Goal: Task Accomplishment & Management: Use online tool/utility

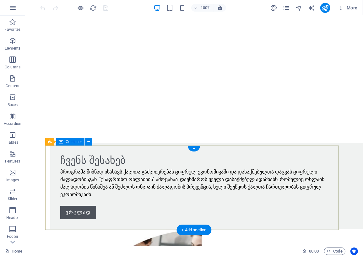
scroll to position [496, 0]
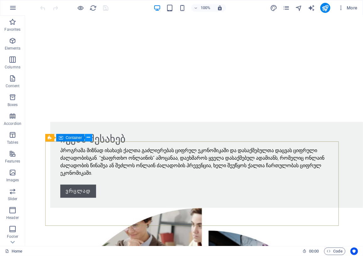
click at [89, 138] on icon at bounding box center [88, 137] width 3 height 7
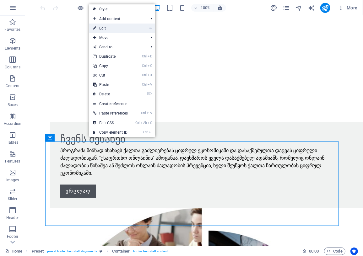
click at [104, 28] on link "⏎ Edit" at bounding box center [110, 28] width 42 height 9
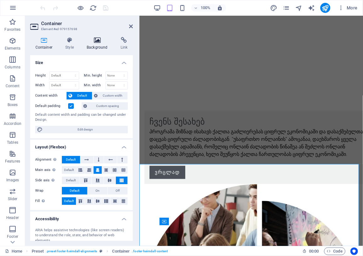
scroll to position [412, 0]
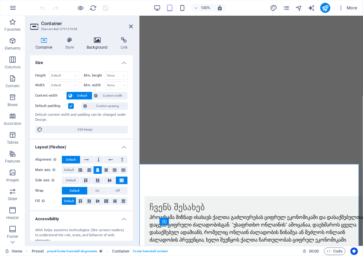
click at [95, 45] on h4 "Background" at bounding box center [99, 43] width 34 height 13
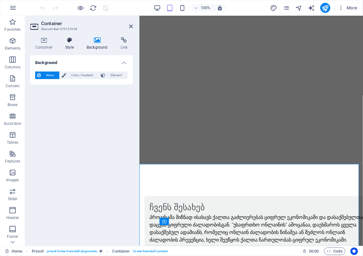
click at [69, 43] on h4 "Style" at bounding box center [70, 43] width 21 height 13
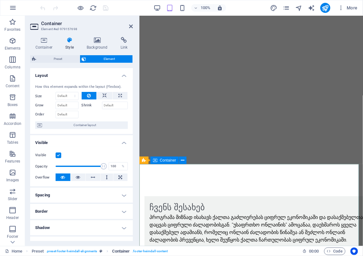
click at [147, 252] on span ". footer-heimdall-content" at bounding box center [149, 252] width 35 height 8
click at [144, 252] on span ". footer-heimdall-content" at bounding box center [149, 252] width 35 height 8
click at [173, 160] on icon at bounding box center [173, 160] width 3 height 7
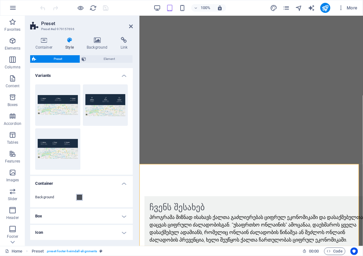
click at [78, 198] on span at bounding box center [79, 197] width 5 height 5
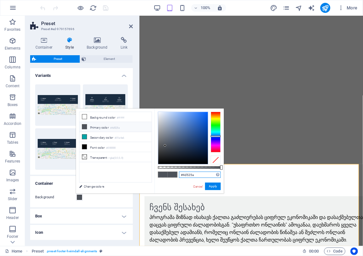
drag, startPoint x: 194, startPoint y: 175, endPoint x: 183, endPoint y: 176, distance: 11.3
click at [183, 176] on input "#4d525a" at bounding box center [200, 175] width 42 height 6
paste input "cf102d"
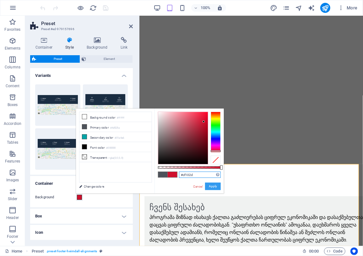
type input "#cf102d"
drag, startPoint x: 216, startPoint y: 185, endPoint x: 75, endPoint y: 170, distance: 142.2
click at [216, 185] on button "Apply" at bounding box center [213, 187] width 16 height 8
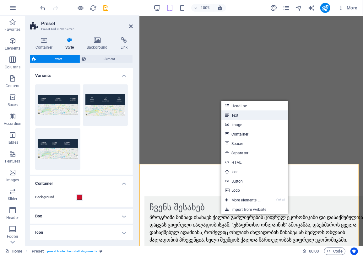
click at [234, 116] on link "Text" at bounding box center [254, 115] width 67 height 9
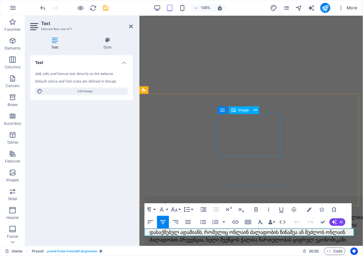
scroll to position [370, 0]
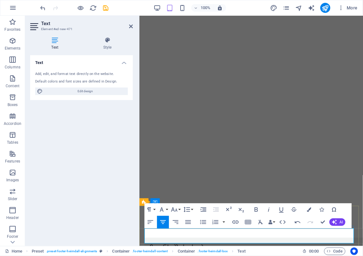
drag, startPoint x: 262, startPoint y: 240, endPoint x: 216, endPoint y: 233, distance: 46.6
click at [176, 220] on icon "button" at bounding box center [176, 223] width 8 height 8
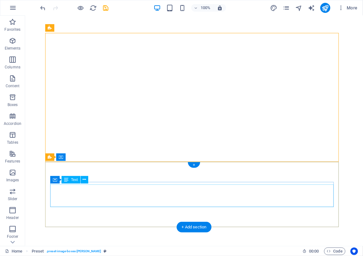
scroll to position [476, 0]
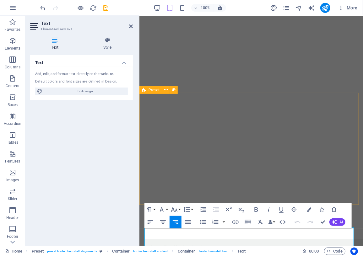
scroll to position [370, 0]
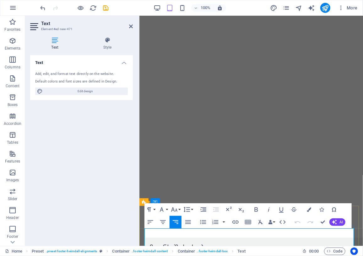
click at [320, 210] on icon "button" at bounding box center [321, 210] width 4 height 4
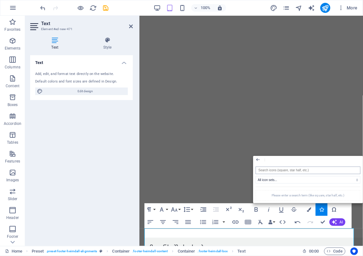
click at [278, 170] on input "search" at bounding box center [308, 171] width 105 height 8
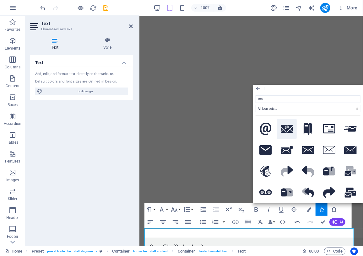
click at [285, 128] on icon at bounding box center [287, 129] width 13 height 8
type input "mai"
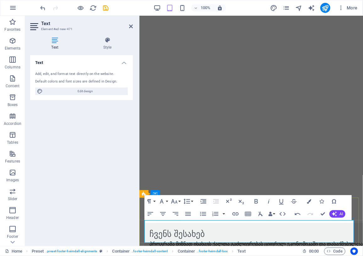
scroll to position [393, 0]
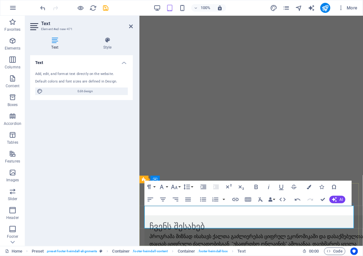
click at [321, 187] on icon "button" at bounding box center [321, 187] width 4 height 4
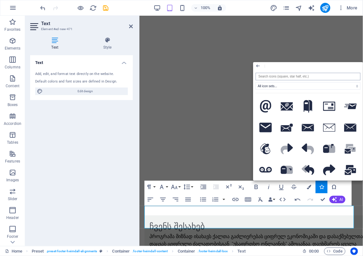
click at [278, 77] on input "search" at bounding box center [308, 77] width 105 height 8
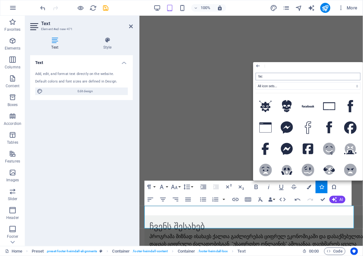
type input "face"
click at [307, 148] on icon at bounding box center [308, 149] width 11 height 13
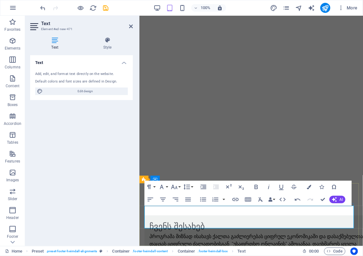
drag, startPoint x: 326, startPoint y: 224, endPoint x: 329, endPoint y: 224, distance: 3.5
click at [167, 187] on button "Font Family" at bounding box center [163, 187] width 12 height 13
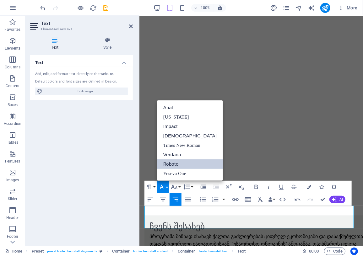
scroll to position [0, 0]
click at [167, 187] on button "Font Family" at bounding box center [163, 187] width 12 height 13
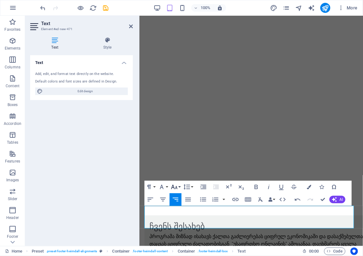
click at [179, 186] on button "Font Size" at bounding box center [176, 187] width 12 height 13
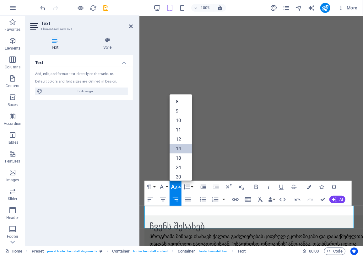
click at [179, 148] on link "14" at bounding box center [181, 148] width 23 height 9
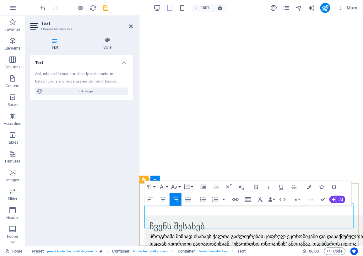
click at [180, 187] on button "Font Size" at bounding box center [176, 187] width 12 height 13
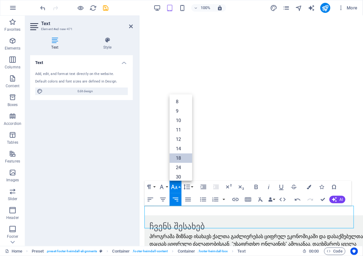
click at [177, 156] on link "18" at bounding box center [181, 158] width 23 height 9
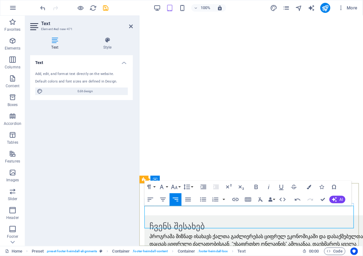
click at [320, 187] on icon "button" at bounding box center [321, 187] width 4 height 4
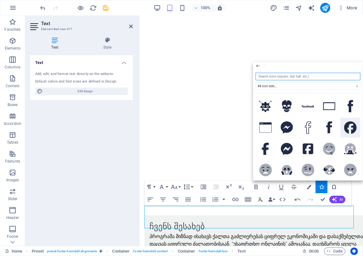
click at [348, 126] on icon at bounding box center [350, 128] width 13 height 12
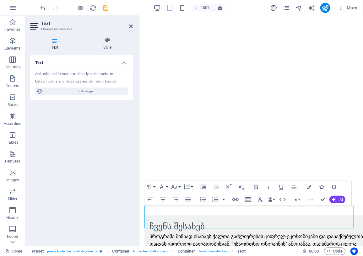
click at [320, 187] on icon "button" at bounding box center [321, 187] width 4 height 4
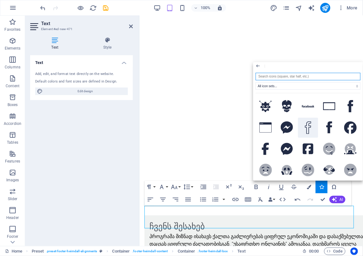
click at [307, 130] on icon at bounding box center [308, 128] width 6 height 13
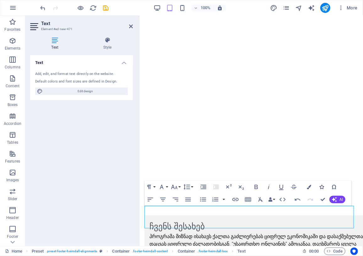
click at [322, 187] on icon "button" at bounding box center [321, 187] width 4 height 4
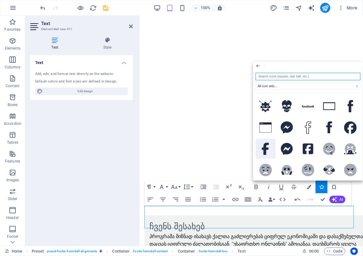
click at [264, 149] on icon at bounding box center [265, 149] width 7 height 13
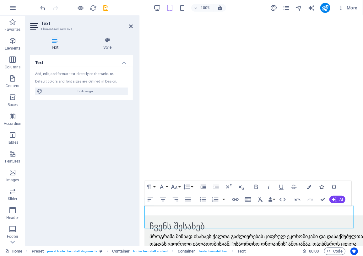
click at [321, 186] on icon "button" at bounding box center [321, 187] width 4 height 4
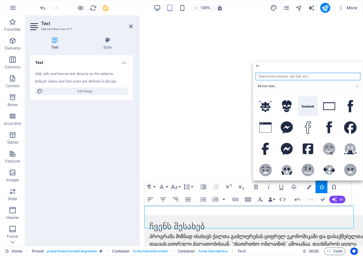
click at [305, 107] on icon at bounding box center [308, 106] width 13 height 3
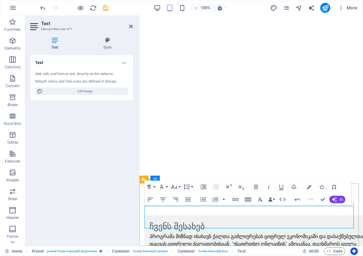
drag, startPoint x: 333, startPoint y: 225, endPoint x: 354, endPoint y: 224, distance: 21.1
click at [235, 200] on icon "button" at bounding box center [236, 200] width 8 height 8
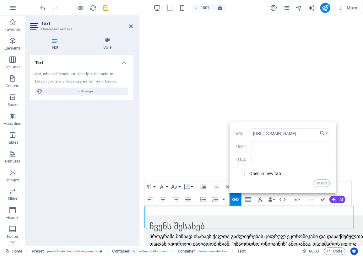
scroll to position [0, 23]
type input "https://www.facebook.com/SafeOnlineGEOARM"
click at [242, 174] on input "checkbox" at bounding box center [241, 173] width 6 height 6
checkbox input "true"
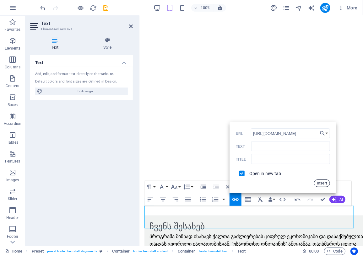
click at [320, 183] on button "Insert" at bounding box center [322, 184] width 16 height 8
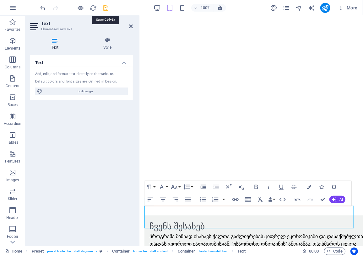
click at [104, 8] on icon "save" at bounding box center [105, 7] width 7 height 7
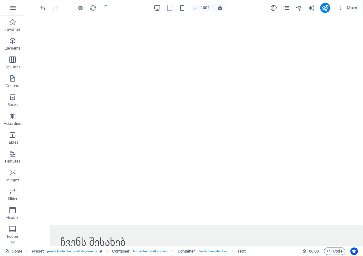
scroll to position [476, 0]
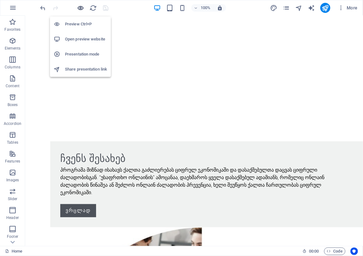
click at [81, 7] on icon "button" at bounding box center [80, 7] width 7 height 7
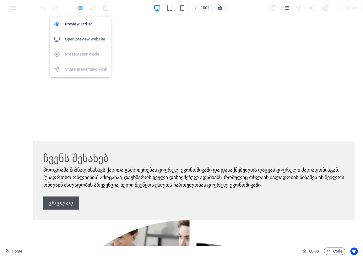
scroll to position [477, 0]
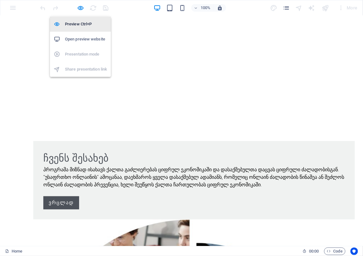
click at [74, 25] on h6 "Preview Ctrl+P" at bounding box center [86, 24] width 42 height 8
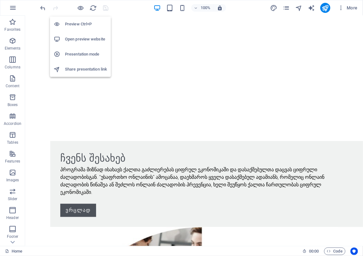
scroll to position [476, 0]
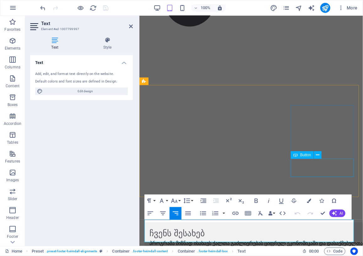
scroll to position [393, 0]
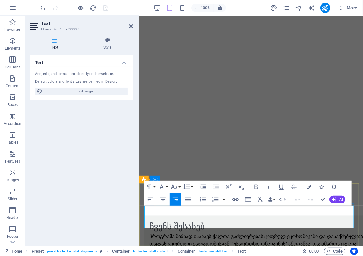
drag, startPoint x: 333, startPoint y: 225, endPoint x: 351, endPoint y: 225, distance: 18.5
click at [233, 201] on icon "button" at bounding box center [236, 200] width 8 height 8
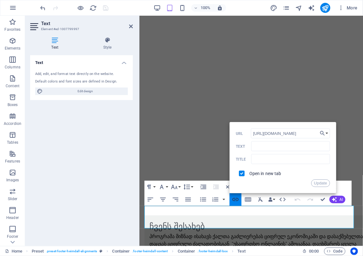
scroll to position [0, 23]
click at [320, 185] on button "Update" at bounding box center [320, 184] width 19 height 8
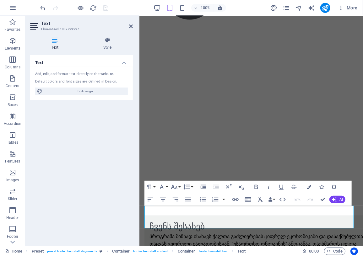
scroll to position [0, 0]
click at [110, 135] on div "Text Add, edit, and format text directly on the website. Default colors and fon…" at bounding box center [81, 148] width 103 height 186
click at [129, 27] on icon at bounding box center [131, 26] width 4 height 5
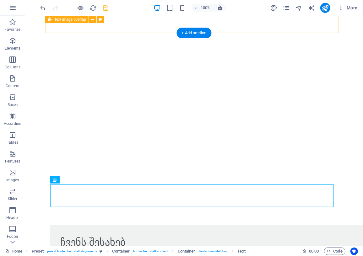
scroll to position [476, 0]
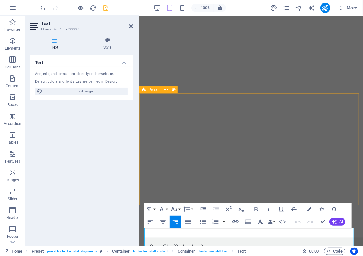
scroll to position [393, 0]
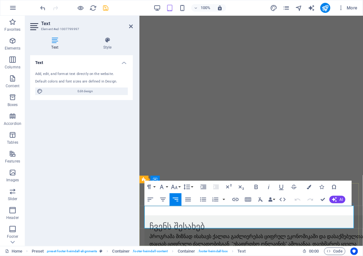
click at [179, 188] on button "Font Size" at bounding box center [176, 187] width 12 height 13
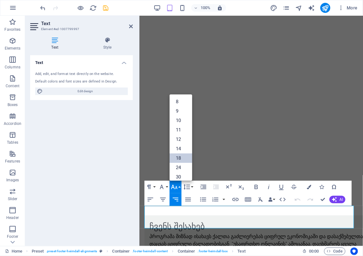
click at [179, 158] on link "18" at bounding box center [181, 158] width 23 height 9
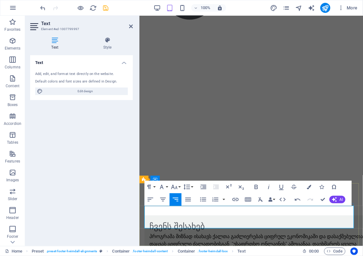
drag, startPoint x: 333, startPoint y: 224, endPoint x: 346, endPoint y: 223, distance: 13.3
drag, startPoint x: 333, startPoint y: 224, endPoint x: 352, endPoint y: 223, distance: 19.2
click at [321, 187] on icon "button" at bounding box center [321, 187] width 4 height 4
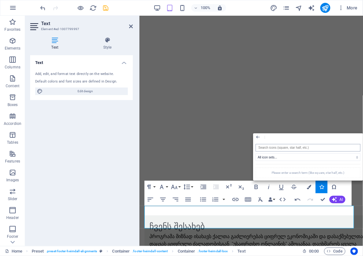
click at [280, 149] on input "search" at bounding box center [308, 148] width 105 height 8
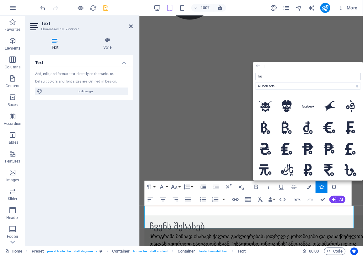
type input "face"
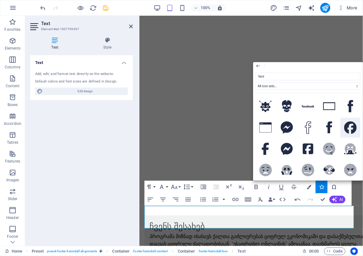
click at [351, 126] on icon at bounding box center [350, 128] width 13 height 12
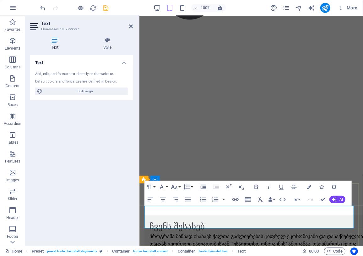
drag, startPoint x: 349, startPoint y: 226, endPoint x: 326, endPoint y: 226, distance: 22.9
click at [269, 186] on icon "button" at bounding box center [269, 187] width 2 height 4
click at [265, 188] on icon "button" at bounding box center [269, 187] width 8 height 8
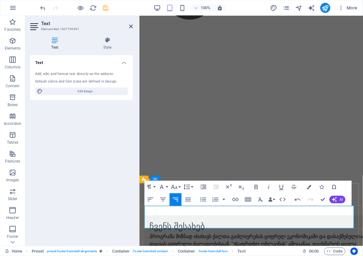
click at [320, 187] on icon "button" at bounding box center [321, 187] width 4 height 4
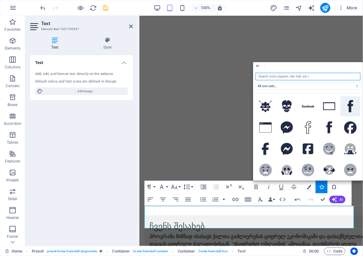
click at [349, 105] on icon at bounding box center [351, 106] width 6 height 13
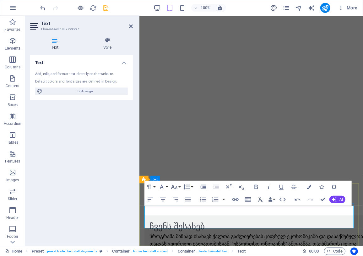
drag, startPoint x: 330, startPoint y: 225, endPoint x: 325, endPoint y: 224, distance: 4.6
click at [180, 186] on button "Font Size" at bounding box center [176, 187] width 12 height 13
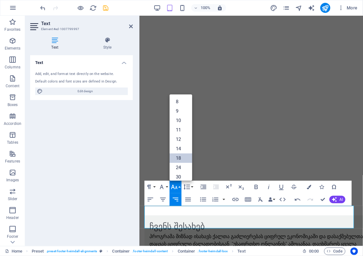
click at [179, 159] on link "18" at bounding box center [181, 158] width 23 height 9
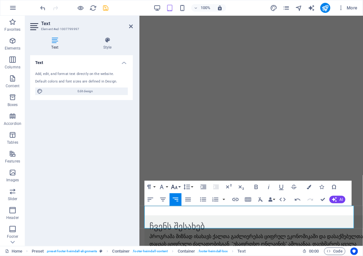
click at [180, 187] on button "Font Size" at bounding box center [176, 187] width 12 height 13
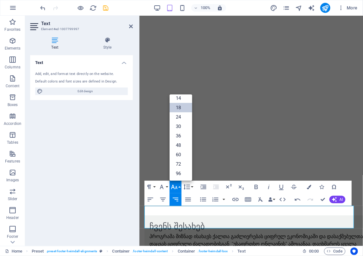
scroll to position [50, 0]
click at [179, 118] on link "24" at bounding box center [181, 117] width 23 height 9
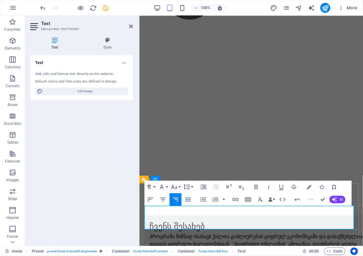
click at [237, 200] on icon "button" at bounding box center [236, 200] width 8 height 8
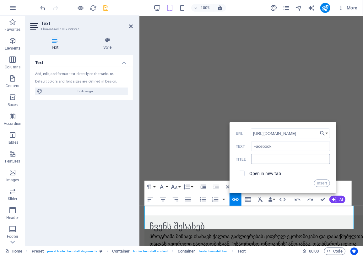
scroll to position [0, 23]
type input "https://www.facebook.com/SafeOnlineGEOARM"
click at [242, 175] on input "checkbox" at bounding box center [241, 173] width 6 height 6
checkbox input "true"
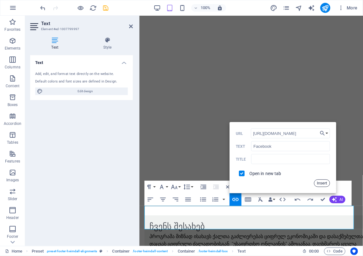
click at [319, 183] on button "Insert" at bounding box center [322, 184] width 16 height 8
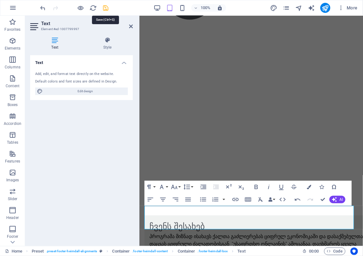
click at [105, 8] on icon "save" at bounding box center [105, 7] width 7 height 7
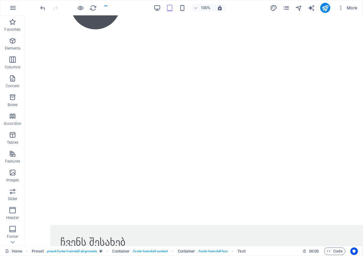
scroll to position [477, 0]
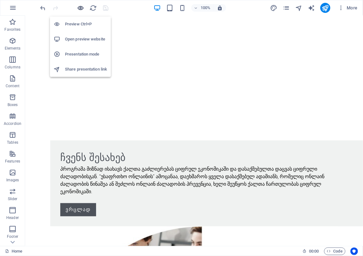
click at [78, 7] on icon "button" at bounding box center [80, 7] width 7 height 7
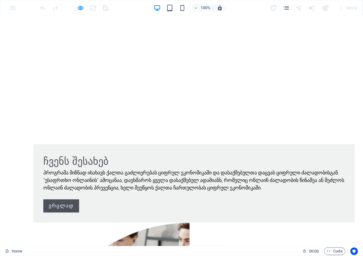
scroll to position [487, 0]
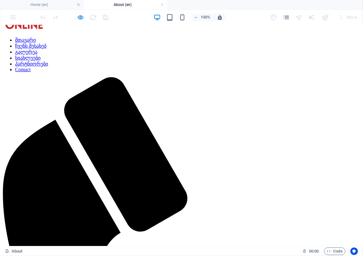
scroll to position [0, 0]
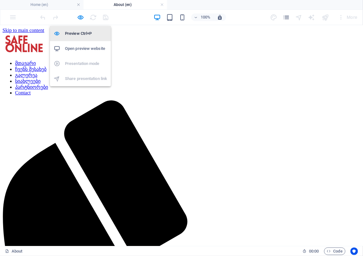
click at [81, 33] on h6 "Preview Ctrl+P" at bounding box center [86, 34] width 42 height 8
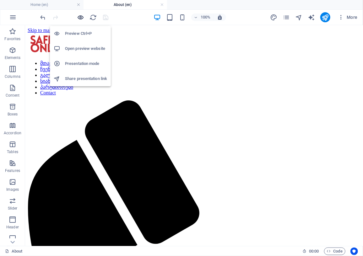
click at [80, 17] on icon "button" at bounding box center [80, 17] width 7 height 7
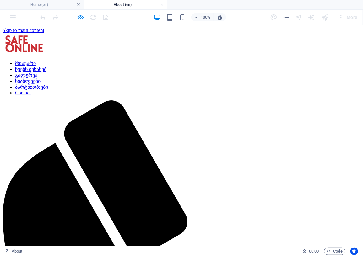
click at [36, 60] on link "მთავარი" at bounding box center [25, 62] width 21 height 5
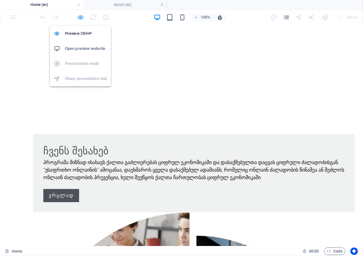
click at [82, 19] on icon "button" at bounding box center [80, 17] width 7 height 7
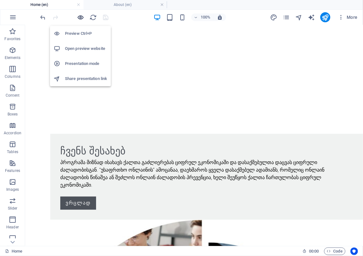
scroll to position [478, 0]
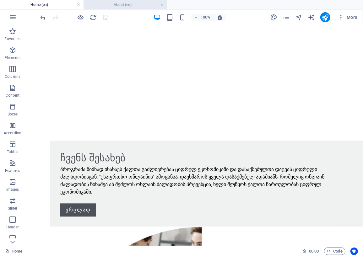
click at [162, 5] on link at bounding box center [162, 5] width 4 height 6
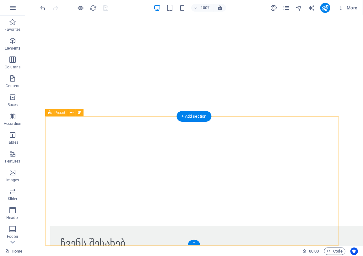
scroll to position [334, 0]
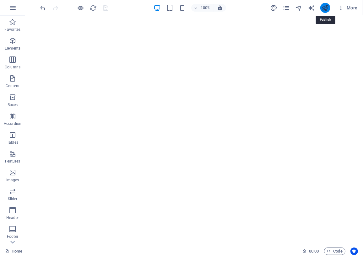
click at [324, 5] on icon "publish" at bounding box center [325, 7] width 7 height 7
click at [106, 7] on div at bounding box center [74, 8] width 70 height 10
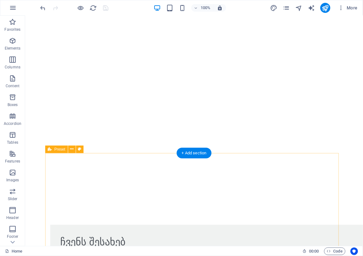
scroll to position [477, 0]
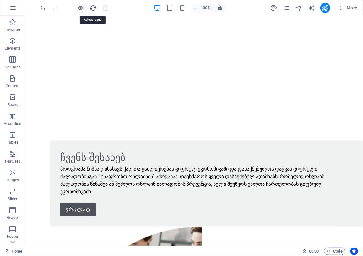
click at [94, 7] on icon "reload" at bounding box center [93, 7] width 7 height 7
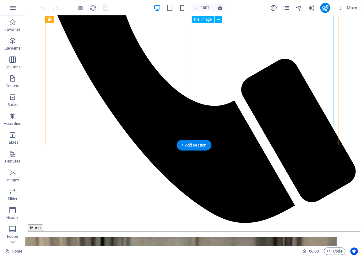
scroll to position [249, 0]
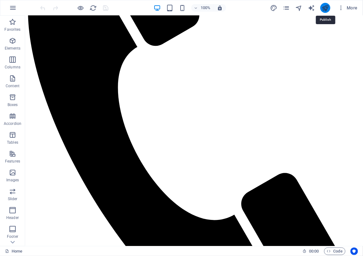
click at [324, 10] on icon "publish" at bounding box center [325, 7] width 7 height 7
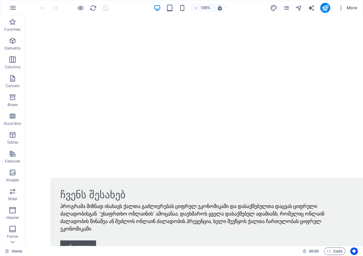
scroll to position [454, 0]
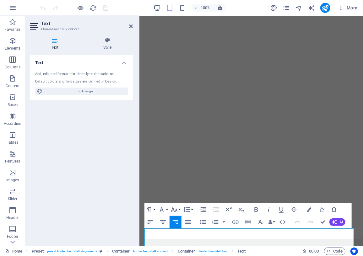
scroll to position [370, 0]
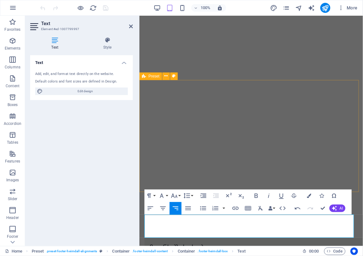
scroll to position [394, 0]
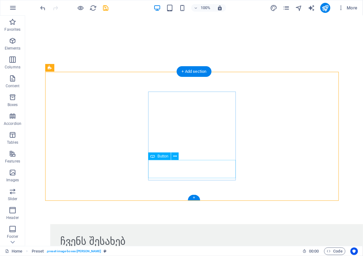
scroll to position [477, 0]
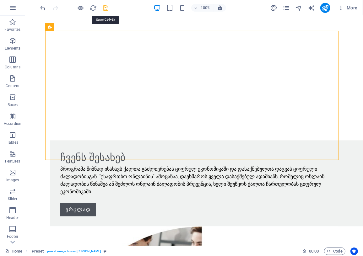
click at [106, 7] on icon "save" at bounding box center [105, 7] width 7 height 7
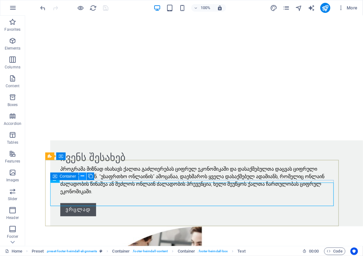
click at [84, 176] on icon at bounding box center [82, 176] width 3 height 7
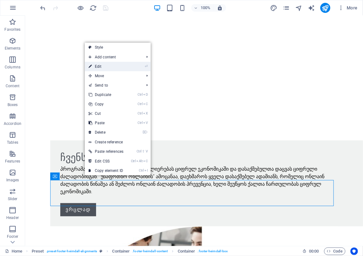
click at [101, 66] on link "⏎ Edit" at bounding box center [106, 66] width 42 height 9
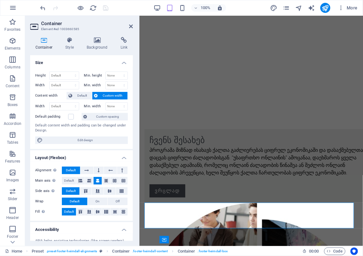
scroll to position [394, 0]
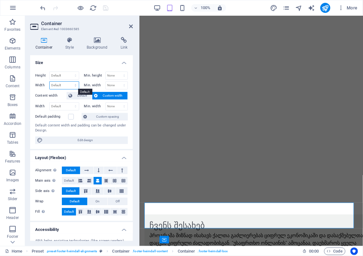
click at [59, 84] on select "Default px rem % em vh vw" at bounding box center [64, 86] width 29 height 8
select select "px"
click at [69, 82] on select "Default px rem % em vh vw" at bounding box center [64, 86] width 29 height 8
click at [57, 84] on input "667" at bounding box center [64, 86] width 29 height 8
drag, startPoint x: 61, startPoint y: 84, endPoint x: 48, endPoint y: 84, distance: 13.5
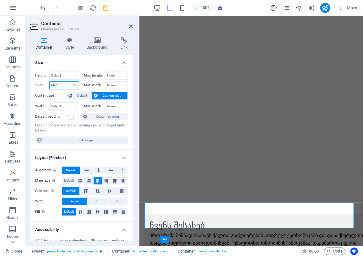
click at [48, 84] on div "Width 667 Default px rem % em vh vw" at bounding box center [57, 85] width 44 height 8
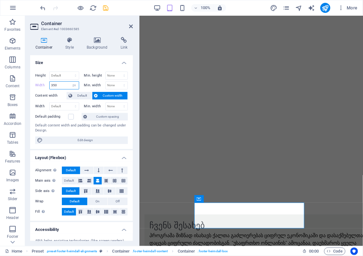
type input "350"
click at [98, 148] on div "Height Default px rem % vh vw Min. height None px rem % vh vw Width 350 Default…" at bounding box center [81, 108] width 103 height 83
click at [88, 170] on icon at bounding box center [86, 171] width 4 height 8
click at [69, 168] on span "Default" at bounding box center [71, 171] width 10 height 8
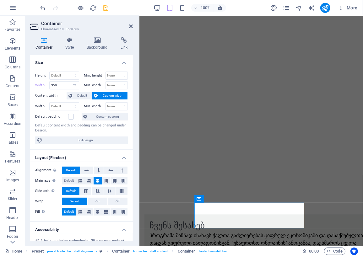
click at [73, 169] on span "Default" at bounding box center [71, 171] width 10 height 8
click at [89, 179] on icon at bounding box center [89, 181] width 4 height 8
click at [92, 223] on h4 "Accessibility" at bounding box center [81, 227] width 103 height 11
click at [68, 45] on h4 "Style" at bounding box center [70, 43] width 21 height 13
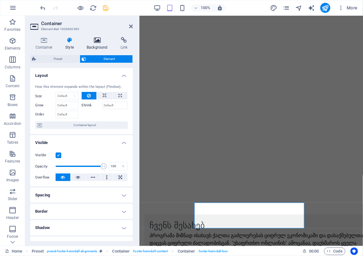
click at [91, 47] on h4 "Background" at bounding box center [99, 43] width 34 height 13
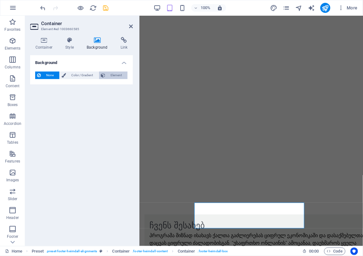
click at [112, 75] on span "Element" at bounding box center [116, 76] width 19 height 8
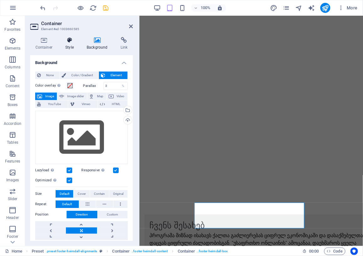
click at [72, 43] on icon at bounding box center [69, 40] width 19 height 6
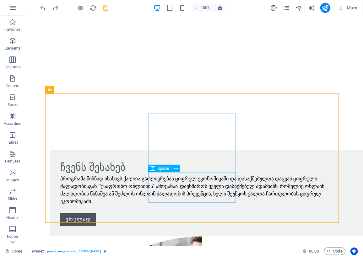
scroll to position [477, 0]
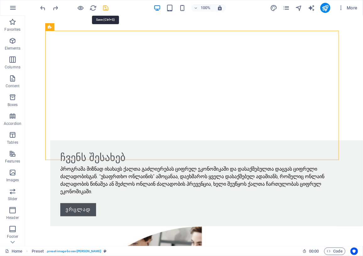
click at [105, 8] on icon "save" at bounding box center [105, 7] width 7 height 7
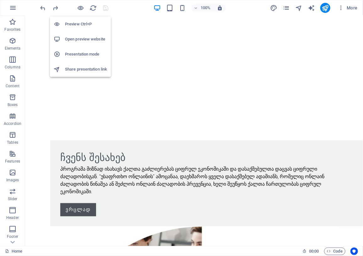
click at [79, 24] on h6 "Preview Ctrl+P" at bounding box center [86, 24] width 42 height 8
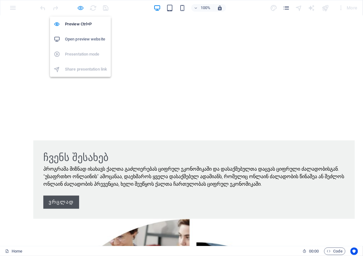
click at [79, 9] on icon "button" at bounding box center [80, 7] width 7 height 7
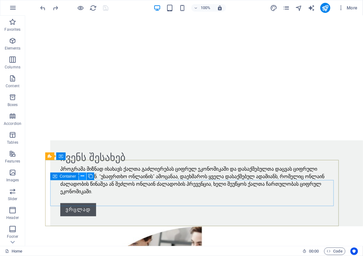
click at [83, 177] on icon at bounding box center [82, 176] width 3 height 7
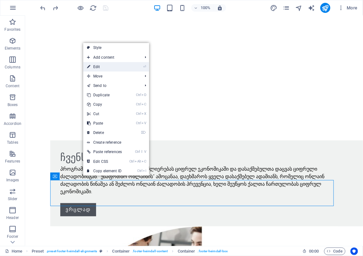
click at [103, 66] on link "⏎ Edit" at bounding box center [104, 66] width 42 height 9
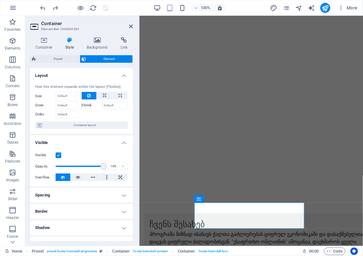
scroll to position [394, 0]
click at [131, 27] on icon at bounding box center [131, 26] width 4 height 5
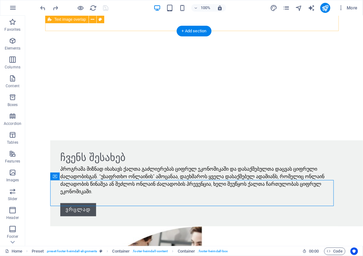
scroll to position [477, 0]
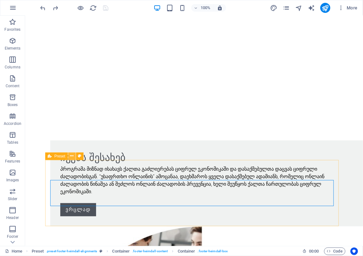
click at [72, 156] on icon at bounding box center [71, 156] width 3 height 7
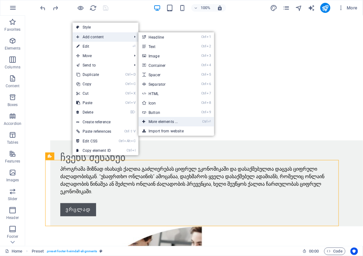
click at [160, 121] on link "Ctrl ⏎ More elements ..." at bounding box center [165, 121] width 52 height 9
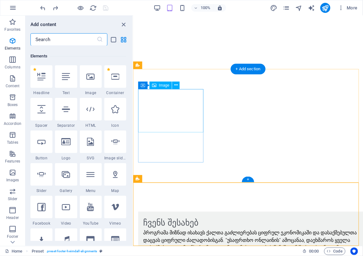
scroll to position [67, 0]
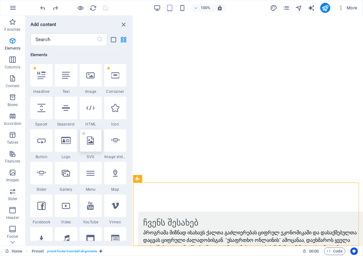
click at [92, 146] on div at bounding box center [91, 140] width 22 height 23
select select "xMidYMid"
select select "px"
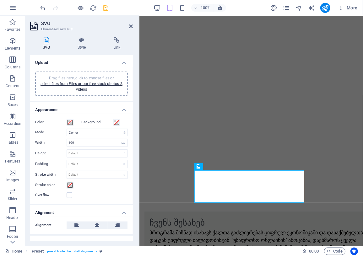
scroll to position [426, 0]
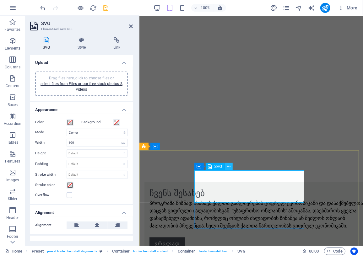
click at [229, 166] on icon at bounding box center [228, 166] width 3 height 7
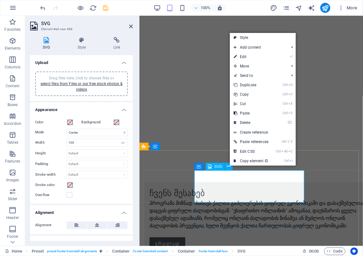
click at [217, 168] on span "SVG" at bounding box center [219, 167] width 8 height 4
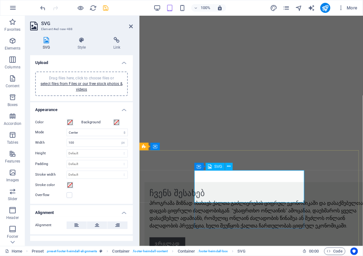
click at [217, 166] on span "SVG" at bounding box center [219, 167] width 8 height 4
click at [227, 167] on icon at bounding box center [226, 166] width 3 height 7
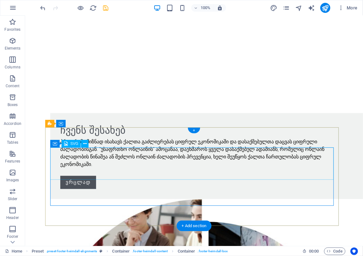
scroll to position [510, 0]
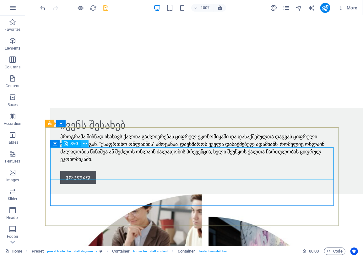
click at [85, 144] on icon at bounding box center [84, 144] width 3 height 7
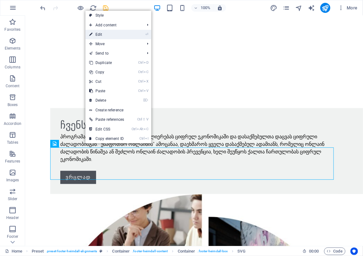
click at [100, 37] on link "⏎ Edit" at bounding box center [106, 34] width 42 height 9
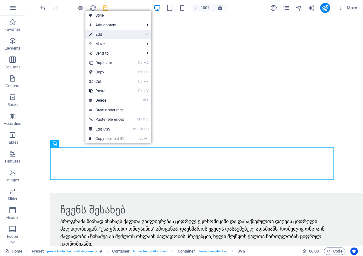
select select "xMidYMid"
select select "px"
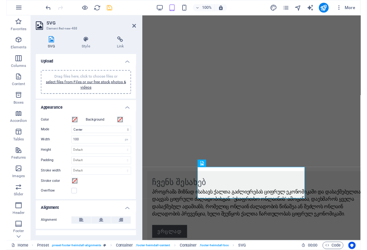
scroll to position [421, 0]
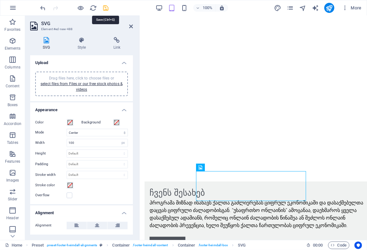
click at [105, 6] on icon "save" at bounding box center [105, 7] width 7 height 7
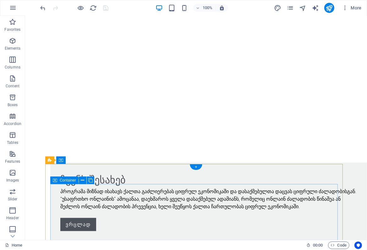
scroll to position [506, 0]
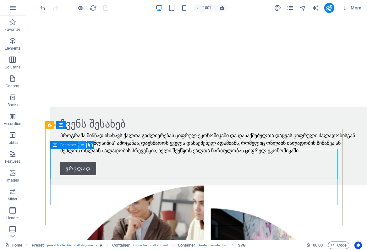
click at [82, 145] on icon at bounding box center [82, 145] width 3 height 7
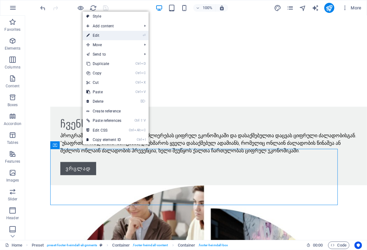
click at [102, 35] on link "⏎ Edit" at bounding box center [104, 35] width 42 height 9
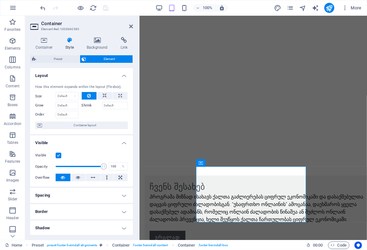
scroll to position [426, 0]
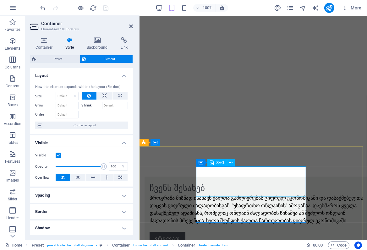
click at [228, 163] on icon at bounding box center [228, 163] width 3 height 7
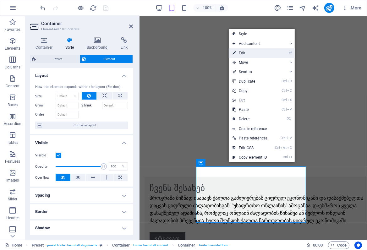
click at [245, 53] on link "⏎ Edit" at bounding box center [250, 52] width 42 height 9
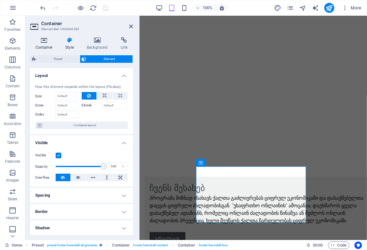
click at [45, 41] on icon at bounding box center [44, 40] width 28 height 6
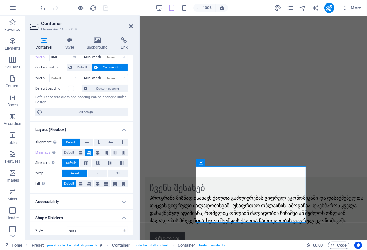
scroll to position [32, 0]
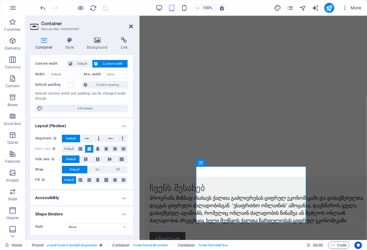
click at [131, 27] on icon at bounding box center [131, 26] width 4 height 5
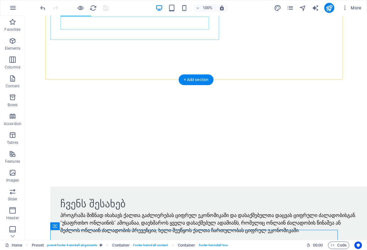
scroll to position [424, 0]
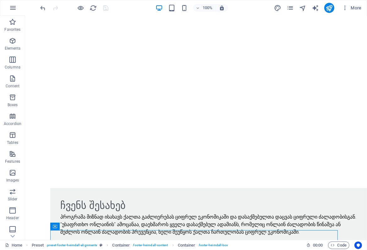
click at [107, 8] on div at bounding box center [74, 8] width 70 height 10
click at [329, 6] on icon "publish" at bounding box center [328, 7] width 7 height 7
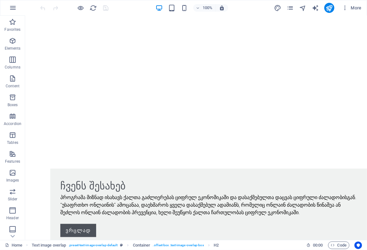
scroll to position [511, 0]
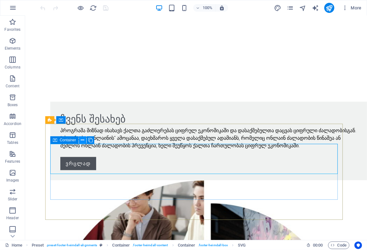
click at [83, 140] on icon at bounding box center [82, 140] width 3 height 7
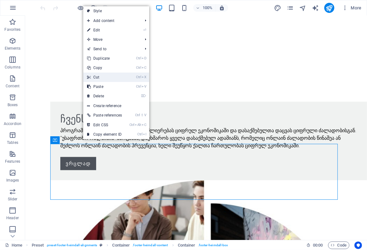
click at [98, 77] on link "Ctrl X Cut" at bounding box center [104, 77] width 42 height 9
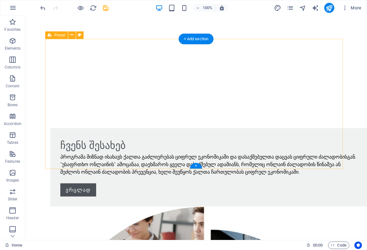
scroll to position [494, 0]
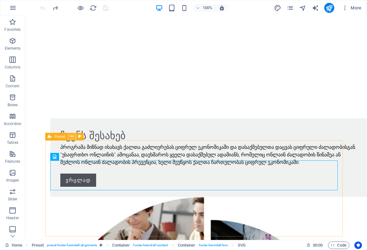
click at [72, 136] on icon at bounding box center [71, 136] width 3 height 7
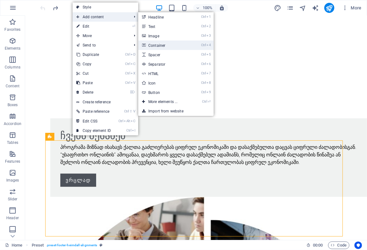
click at [159, 44] on link "Ctrl 4 Container" at bounding box center [164, 45] width 52 height 9
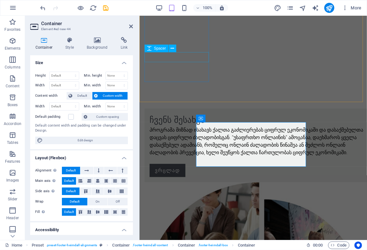
scroll to position [470, 0]
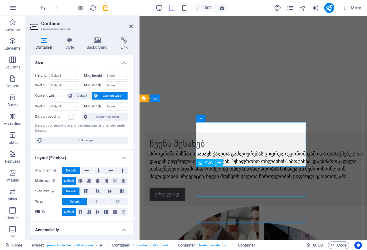
click at [219, 163] on icon at bounding box center [219, 163] width 3 height 7
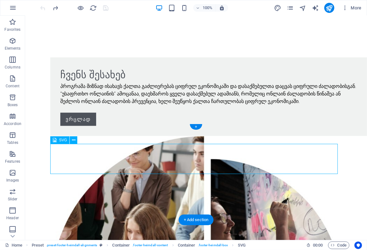
scroll to position [511, 0]
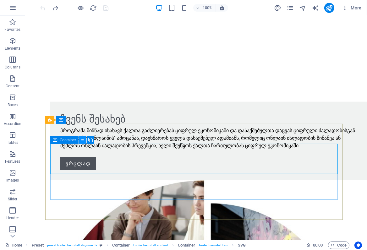
click at [83, 141] on icon at bounding box center [82, 140] width 3 height 7
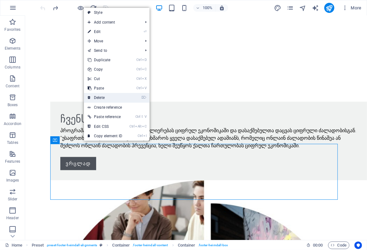
click at [102, 97] on link "⌦ Delete" at bounding box center [105, 97] width 42 height 9
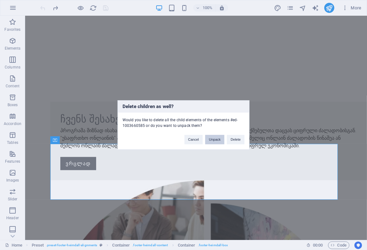
click at [213, 139] on button "Unpack" at bounding box center [214, 139] width 19 height 9
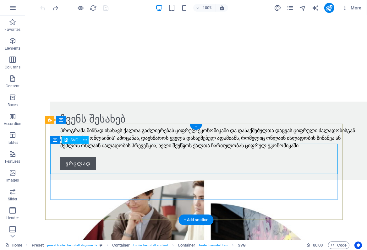
click at [84, 141] on icon at bounding box center [84, 140] width 3 height 7
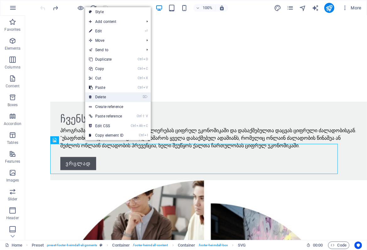
click at [103, 96] on link "⌦ Delete" at bounding box center [106, 96] width 42 height 9
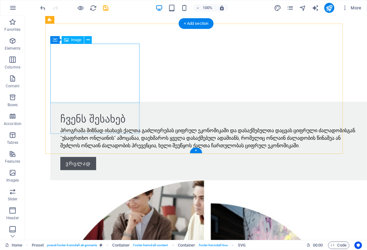
scroll to position [481, 0]
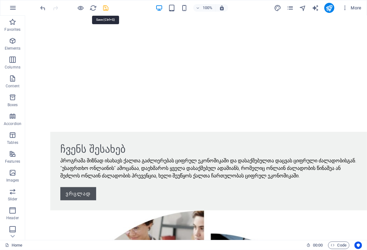
click at [105, 7] on icon "save" at bounding box center [105, 7] width 7 height 7
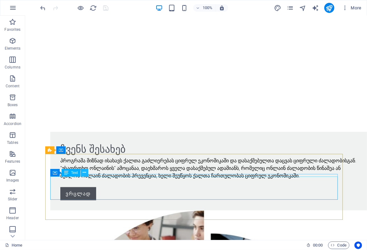
click at [84, 174] on icon at bounding box center [84, 172] width 3 height 7
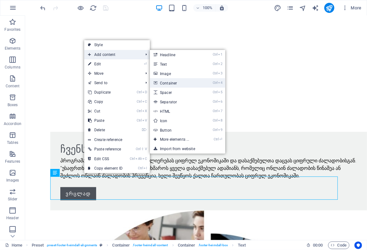
click at [170, 83] on link "Ctrl 4 Container" at bounding box center [176, 82] width 52 height 9
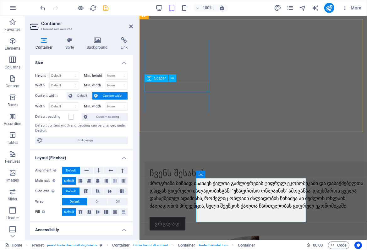
scroll to position [440, 0]
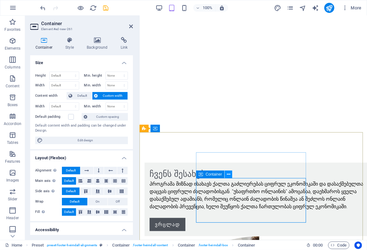
click at [227, 174] on icon at bounding box center [228, 174] width 3 height 7
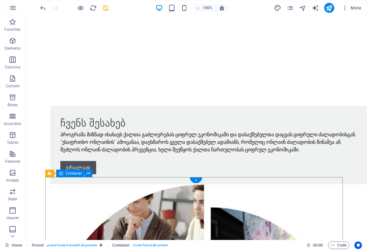
scroll to position [524, 0]
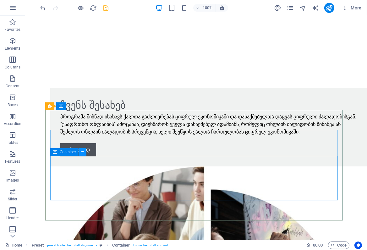
click at [82, 151] on icon at bounding box center [82, 152] width 3 height 7
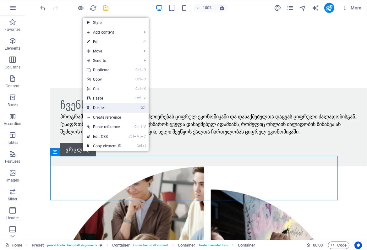
click at [99, 108] on link "⌦ Delete" at bounding box center [104, 107] width 42 height 9
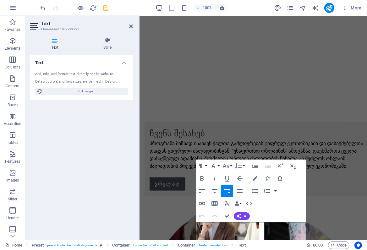
scroll to position [372, 0]
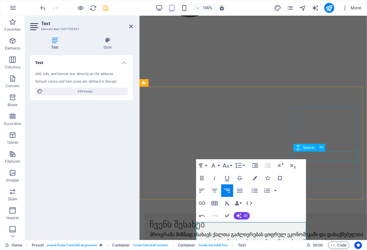
scroll to position [396, 0]
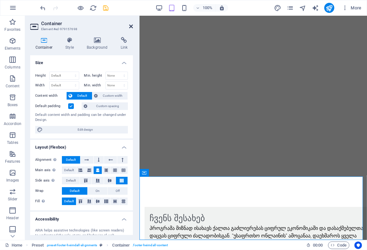
click at [129, 25] on icon at bounding box center [131, 26] width 4 height 5
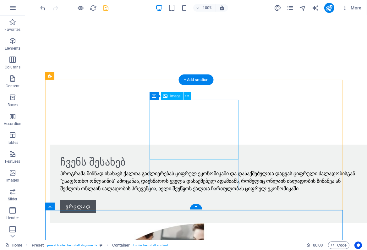
scroll to position [481, 0]
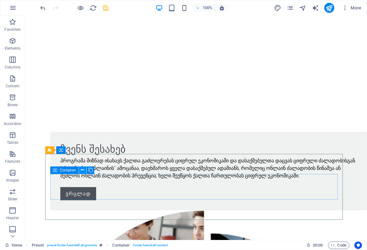
click at [81, 170] on icon at bounding box center [82, 170] width 3 height 7
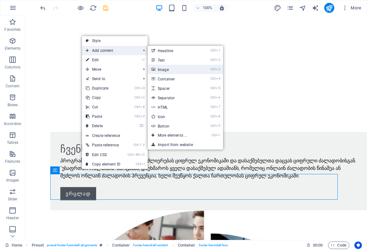
click at [165, 69] on link "Ctrl 3 Image" at bounding box center [174, 69] width 52 height 9
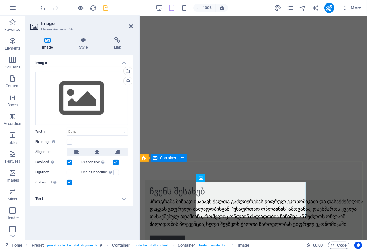
scroll to position [431, 0]
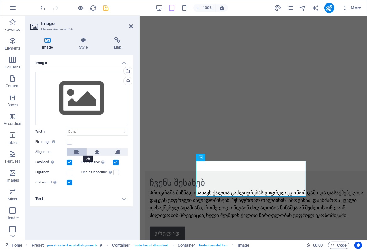
click at [74, 152] on icon at bounding box center [76, 152] width 4 height 8
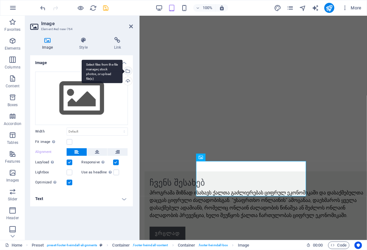
click at [128, 69] on div "Select files from the file manager, stock photos, or upload file(s)" at bounding box center [126, 71] width 9 height 9
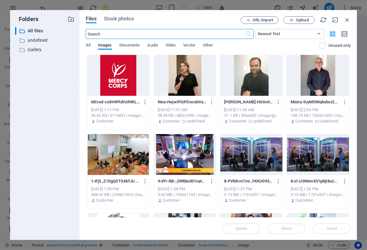
scroll to position [721, 0]
click at [119, 83] on div at bounding box center [118, 75] width 62 height 41
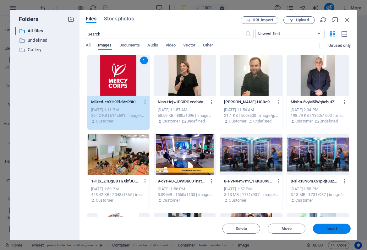
click at [321, 226] on button "Insert" at bounding box center [332, 229] width 38 height 10
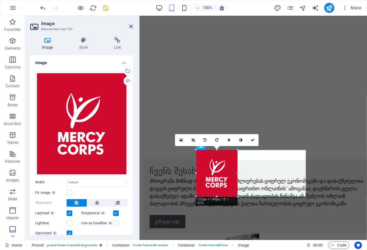
scroll to position [437, 0]
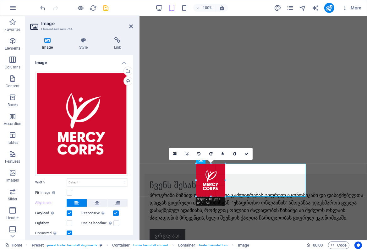
drag, startPoint x: 197, startPoint y: 78, endPoint x: 138, endPoint y: 199, distance: 134.7
type input "93"
select select "px"
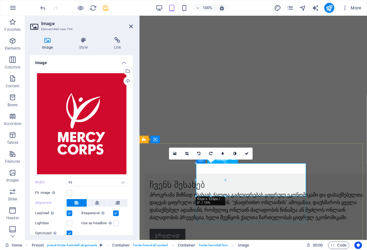
scroll to position [429, 0]
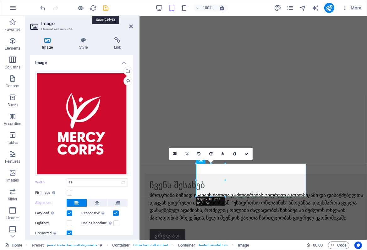
click at [107, 6] on icon "save" at bounding box center [105, 7] width 7 height 7
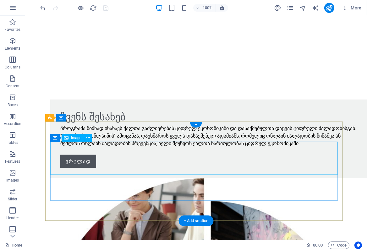
scroll to position [513, 0]
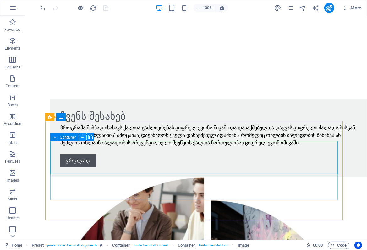
click at [81, 138] on icon at bounding box center [82, 137] width 3 height 7
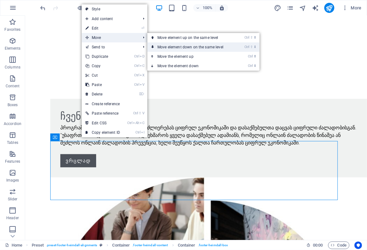
click at [176, 46] on link "Ctrl ⇧ ⬇ Move element down on the same level" at bounding box center [191, 46] width 89 height 9
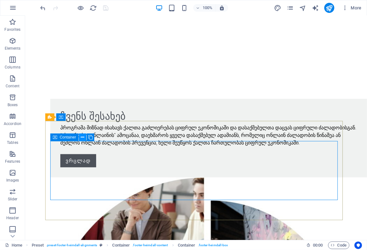
click at [82, 138] on icon at bounding box center [82, 137] width 3 height 7
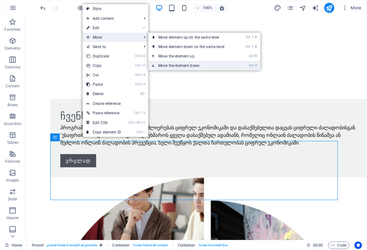
click at [174, 67] on link "Ctrl ⬇ Move the element down" at bounding box center [192, 65] width 89 height 9
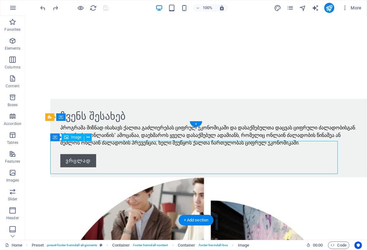
select select "px"
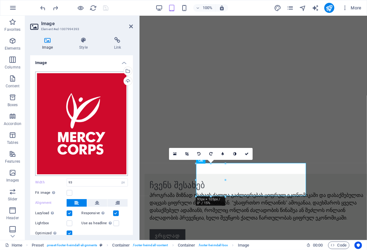
scroll to position [429, 0]
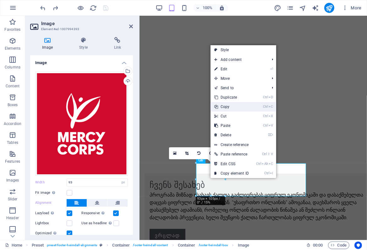
click at [225, 107] on link "Ctrl C Copy" at bounding box center [231, 106] width 42 height 9
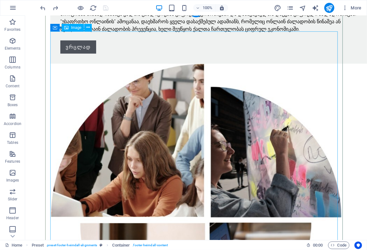
scroll to position [627, 0]
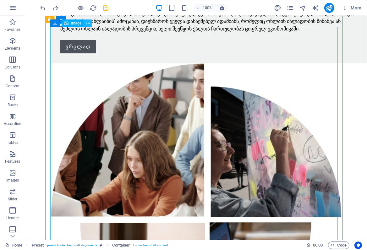
click at [89, 24] on icon at bounding box center [87, 23] width 3 height 7
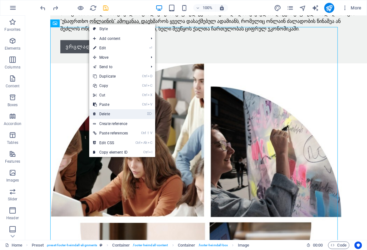
click at [104, 114] on link "⌦ Delete" at bounding box center [110, 113] width 42 height 9
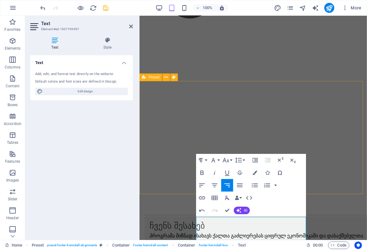
scroll to position [396, 0]
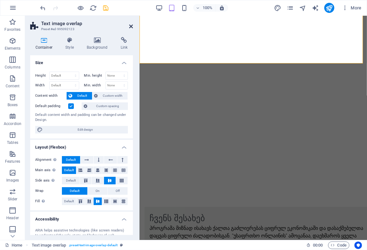
click at [130, 25] on icon at bounding box center [131, 26] width 4 height 5
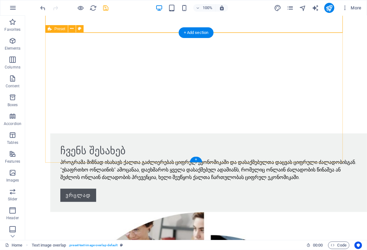
scroll to position [481, 0]
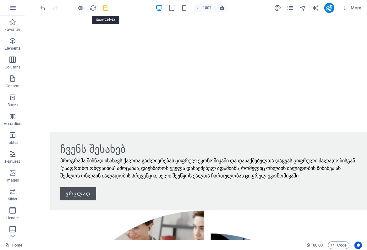
click at [105, 8] on icon "save" at bounding box center [105, 7] width 7 height 7
click at [330, 7] on icon "publish" at bounding box center [328, 7] width 7 height 7
